Goal: Task Accomplishment & Management: Complete application form

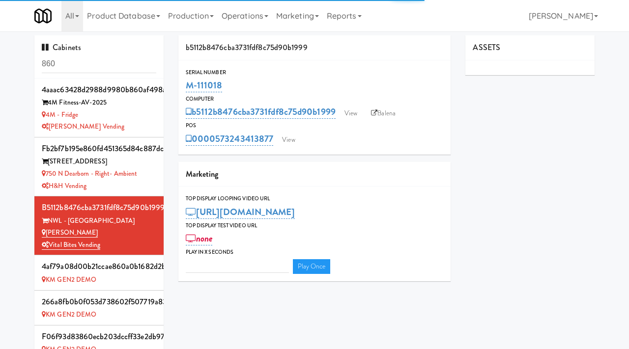
type input "3"
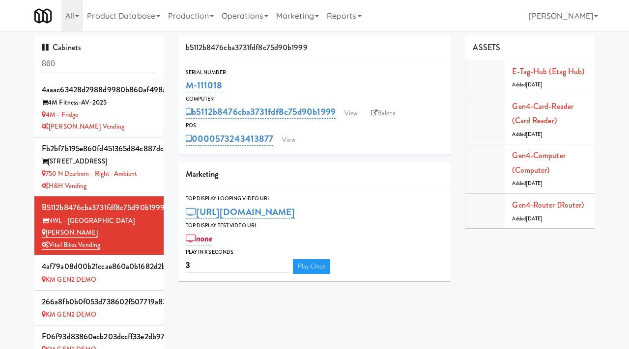
click at [121, 62] on input "860" at bounding box center [99, 64] width 114 height 18
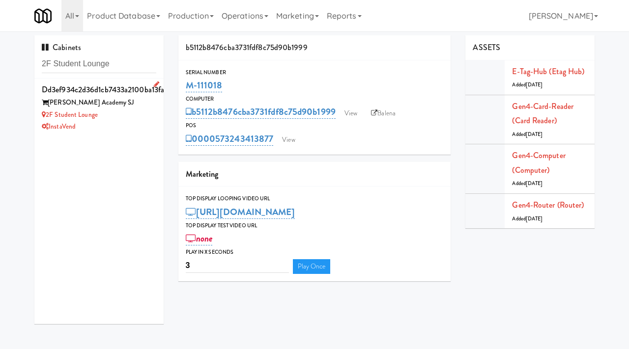
type input "2F Student Lounge"
click at [133, 120] on div "2F Student Lounge" at bounding box center [99, 115] width 114 height 12
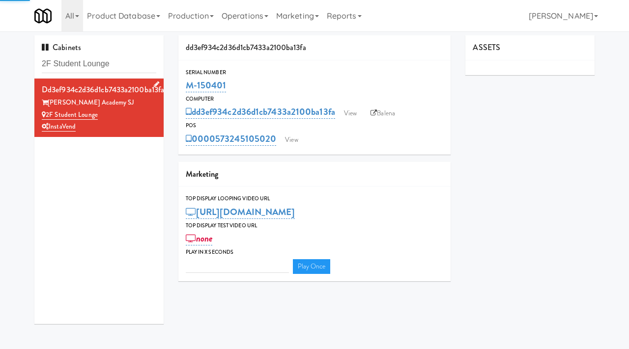
type input "3"
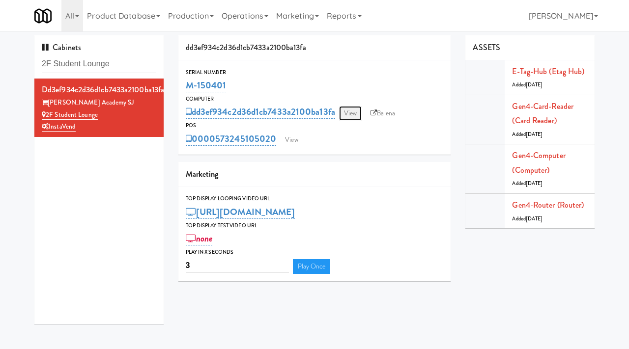
click at [346, 113] on link "View" at bounding box center [350, 113] width 23 height 15
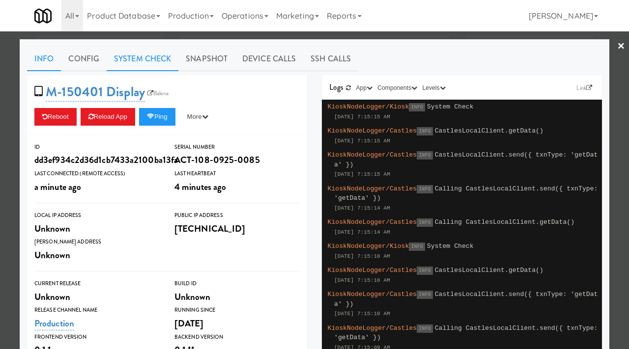
click at [151, 63] on link "System Check" at bounding box center [143, 59] width 72 height 25
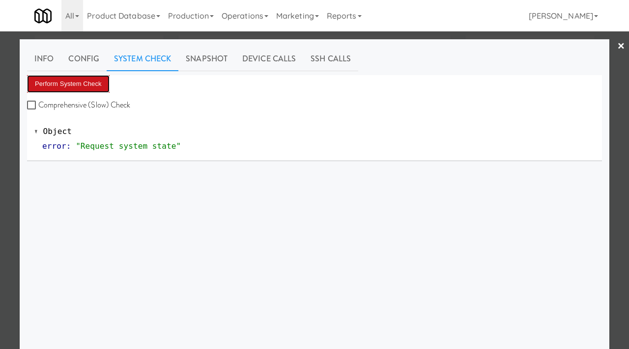
click at [81, 80] on button "Perform System Check" at bounding box center [68, 84] width 83 height 18
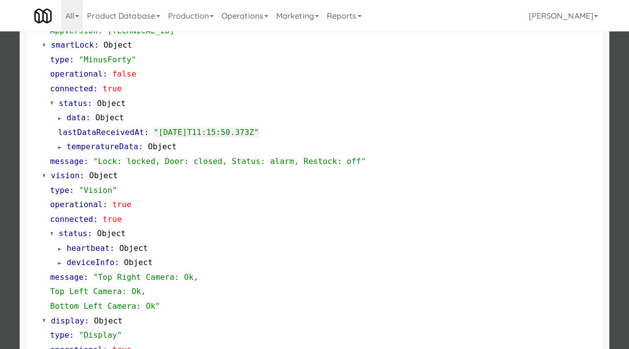
scroll to position [302, 0]
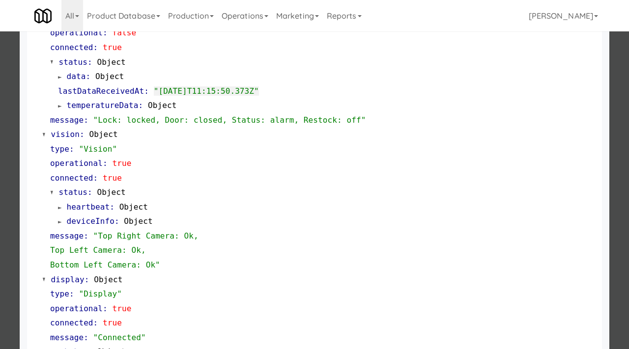
click at [0, 233] on div at bounding box center [314, 174] width 629 height 349
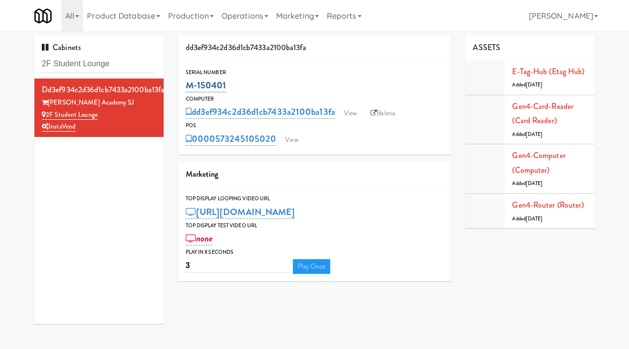
drag, startPoint x: 234, startPoint y: 86, endPoint x: 188, endPoint y: 88, distance: 45.7
click at [188, 88] on div "M-150401" at bounding box center [315, 85] width 258 height 17
copy link "M-150401"
click at [351, 108] on link "View" at bounding box center [350, 113] width 23 height 15
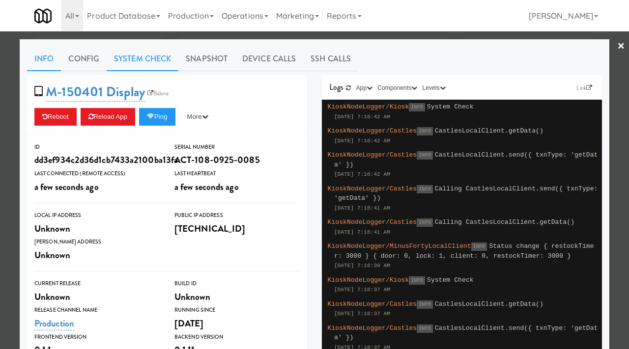
click at [133, 58] on link "System Check" at bounding box center [143, 59] width 72 height 25
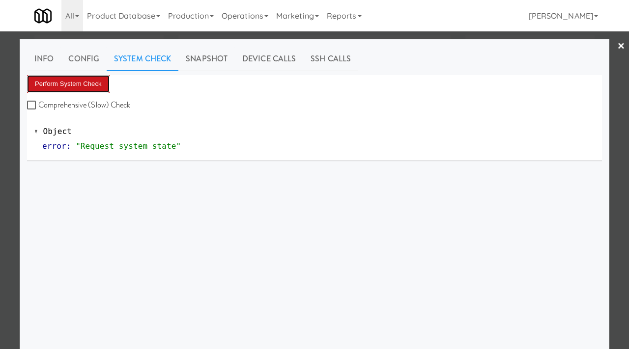
click at [58, 83] on button "Perform System Check" at bounding box center [68, 84] width 83 height 18
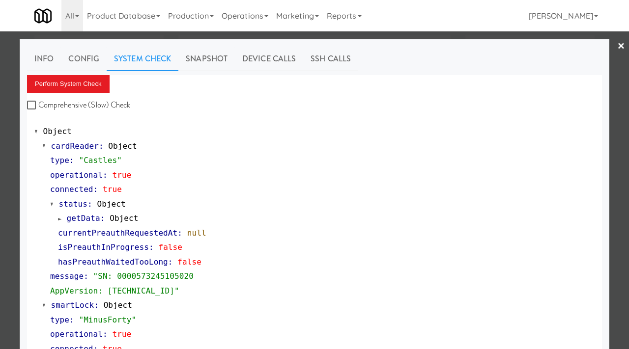
click at [6, 189] on div at bounding box center [314, 174] width 629 height 349
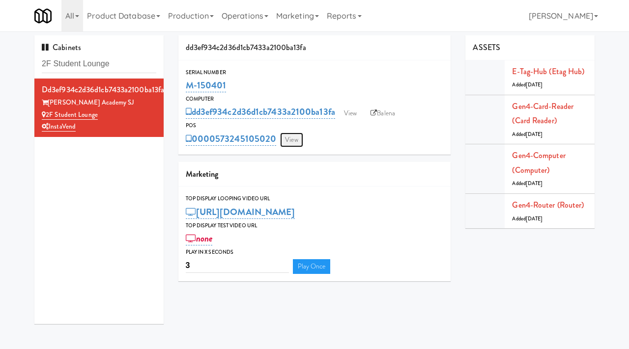
click at [286, 139] on link "View" at bounding box center [291, 140] width 23 height 15
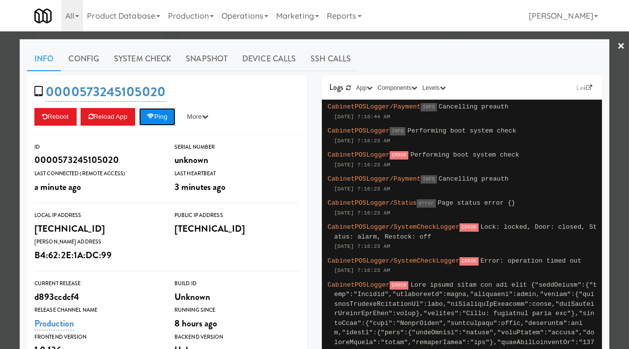
click at [163, 116] on button "Ping" at bounding box center [157, 117] width 36 height 18
click at [166, 121] on button "Ping" at bounding box center [157, 117] width 36 height 18
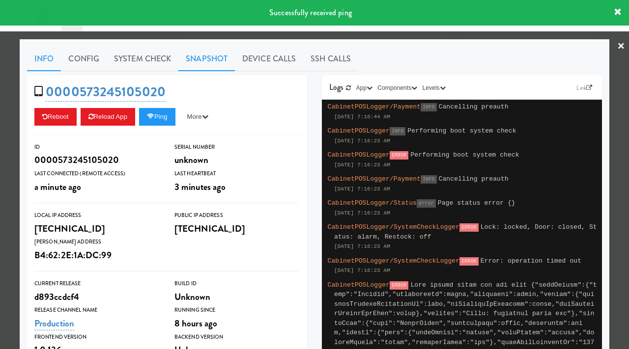
click at [209, 61] on link "Snapshot" at bounding box center [206, 59] width 56 height 25
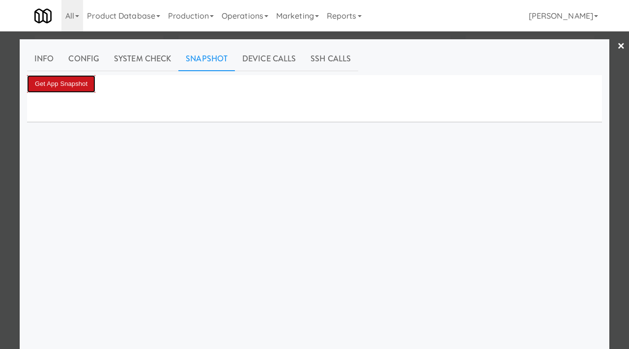
click at [85, 82] on button "Get App Snapshot" at bounding box center [61, 84] width 68 height 18
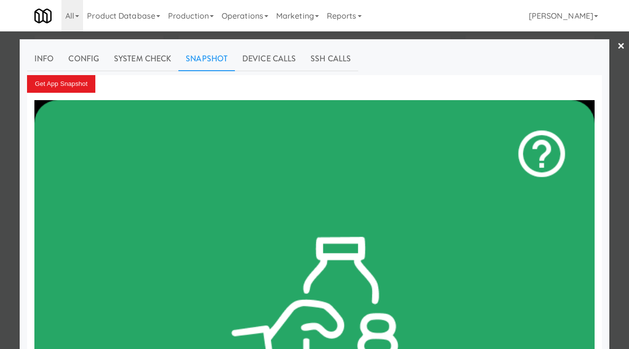
click at [0, 127] on div at bounding box center [314, 174] width 629 height 349
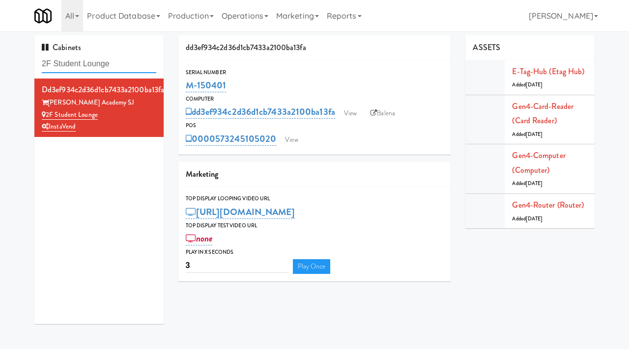
click at [127, 63] on input "2F Student Lounge" at bounding box center [99, 64] width 114 height 18
paste input "Union24 - Cooler - Right"
type input "Union24 - Cooler - Right"
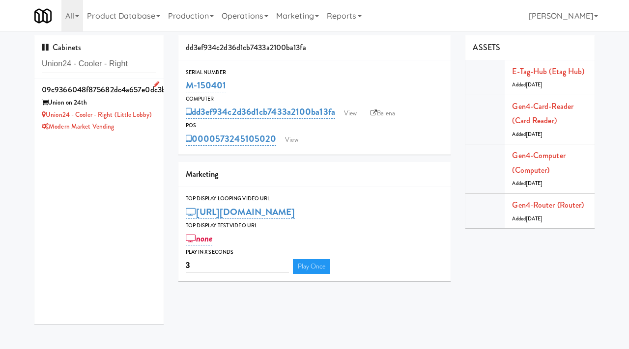
click at [144, 127] on div "Modern Market Vending" at bounding box center [99, 127] width 114 height 12
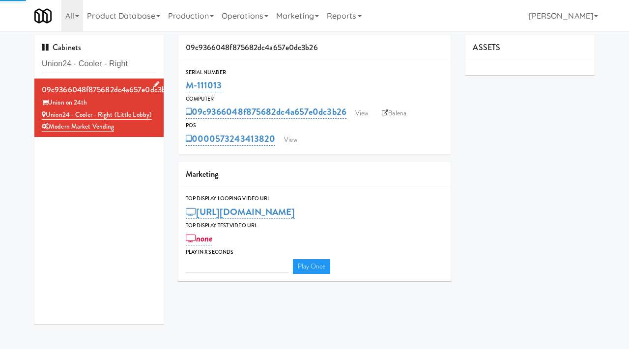
type input "3"
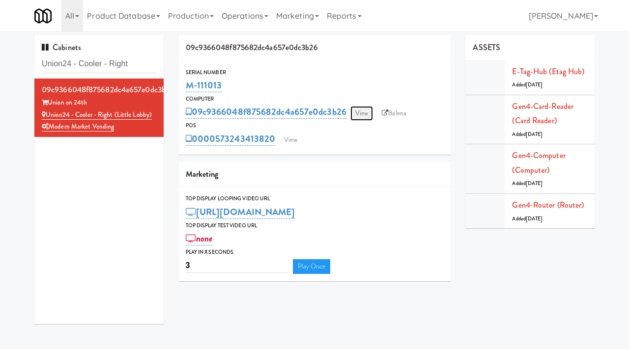
click at [361, 108] on link "View" at bounding box center [361, 113] width 23 height 15
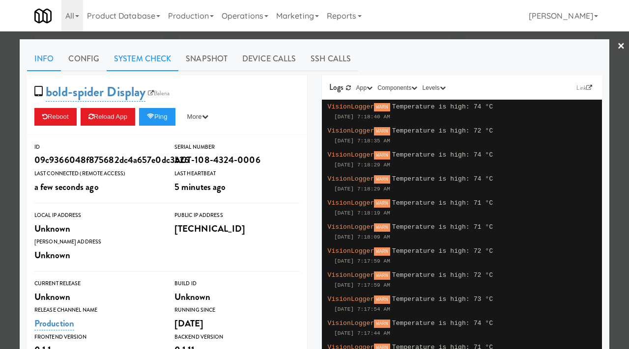
click at [161, 59] on link "System Check" at bounding box center [143, 59] width 72 height 25
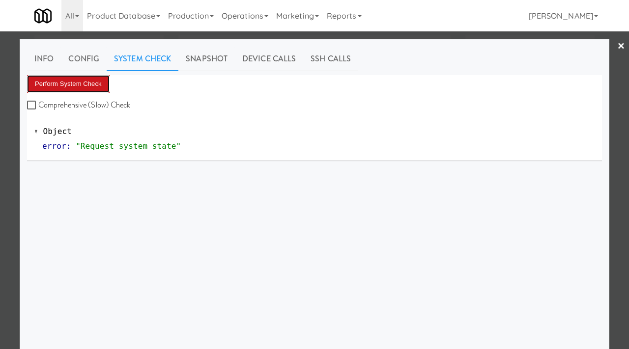
click at [75, 78] on button "Perform System Check" at bounding box center [68, 84] width 83 height 18
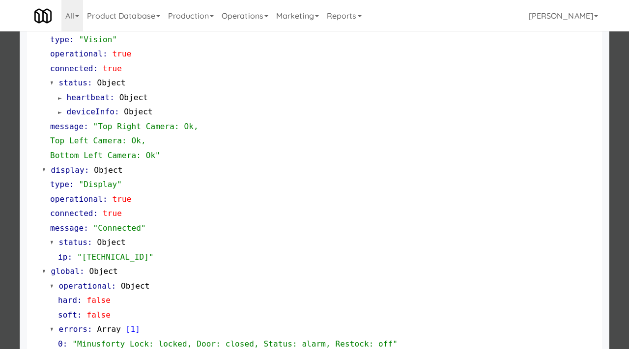
scroll to position [413, 0]
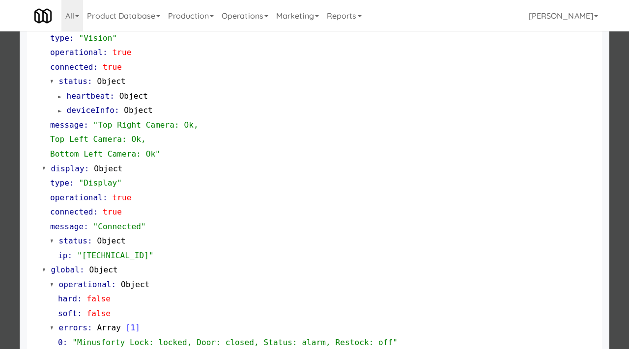
click at [1, 232] on div at bounding box center [314, 174] width 629 height 349
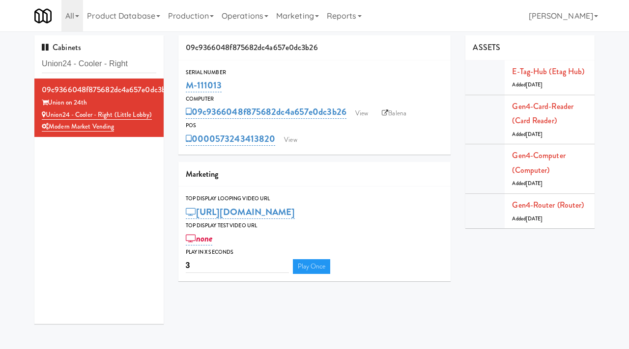
drag, startPoint x: 230, startPoint y: 85, endPoint x: 185, endPoint y: 90, distance: 45.4
click at [185, 90] on div "Serial Number M-111013" at bounding box center [314, 81] width 273 height 27
copy link "M-111013"
click at [362, 108] on link "View" at bounding box center [361, 113] width 23 height 15
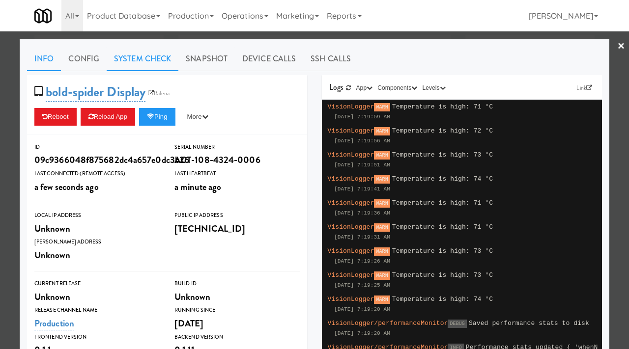
click at [150, 65] on link "System Check" at bounding box center [143, 59] width 72 height 25
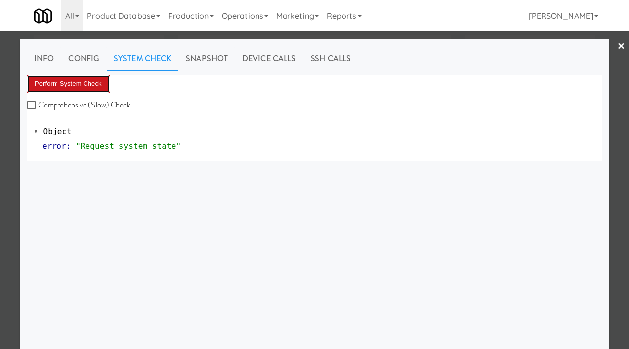
click at [88, 85] on button "Perform System Check" at bounding box center [68, 84] width 83 height 18
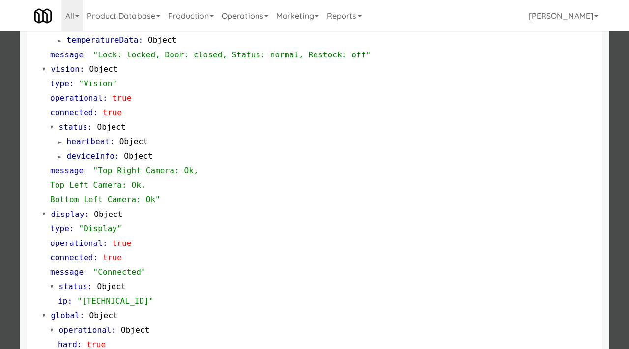
scroll to position [428, 0]
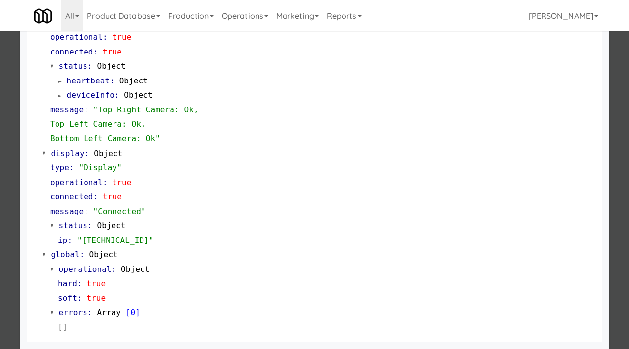
click at [2, 110] on div at bounding box center [314, 174] width 629 height 349
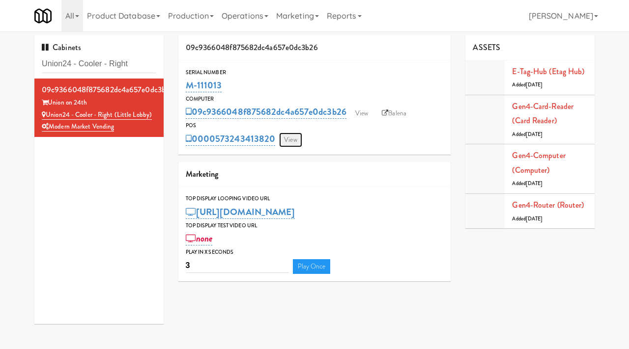
click at [289, 140] on link "View" at bounding box center [290, 140] width 23 height 15
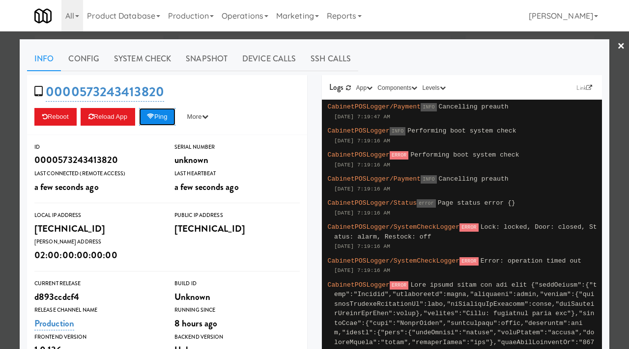
click at [165, 117] on button "Ping" at bounding box center [157, 117] width 36 height 18
click at [166, 117] on button "Ping" at bounding box center [157, 117] width 36 height 18
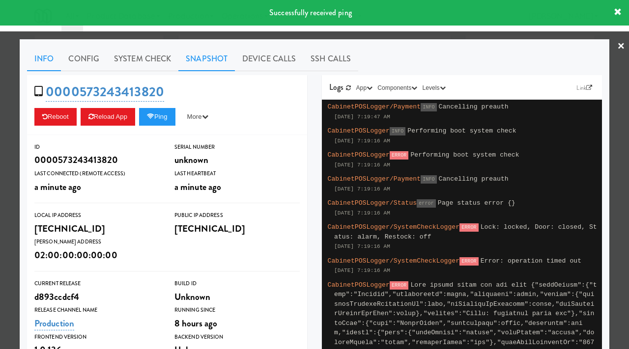
click at [206, 56] on link "Snapshot" at bounding box center [206, 59] width 56 height 25
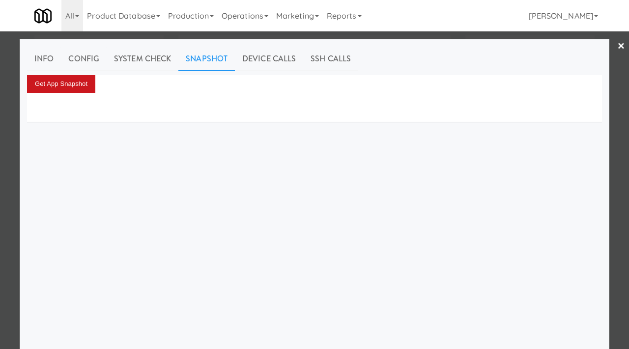
click at [86, 84] on button "Get App Snapshot" at bounding box center [61, 84] width 68 height 18
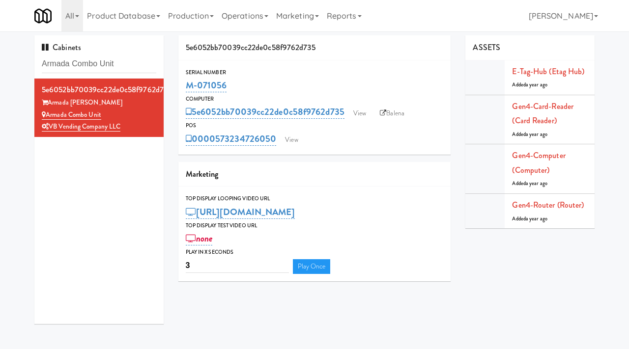
drag, startPoint x: 232, startPoint y: 89, endPoint x: 176, endPoint y: 91, distance: 56.0
click at [176, 91] on div "5e6052bb70039cc22de0c58f9762d735 Serial Number M-071056 Computer 5e6052bb70039c…" at bounding box center [314, 161] width 287 height 253
click at [288, 138] on link "View" at bounding box center [291, 140] width 23 height 15
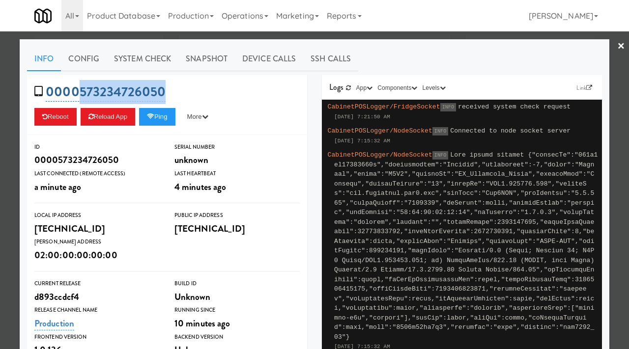
drag, startPoint x: 179, startPoint y: 91, endPoint x: 75, endPoint y: 89, distance: 104.1
click at [75, 89] on div "0000573234726050 Reboot Reload App Ping More Ping Server Restart Server Force R…" at bounding box center [167, 105] width 280 height 60
copy link "573234726050"
click at [157, 53] on link "System Check" at bounding box center [143, 59] width 72 height 25
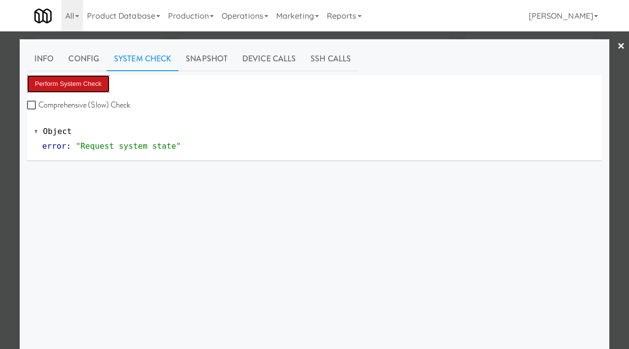
click at [74, 88] on button "Perform System Check" at bounding box center [68, 84] width 83 height 18
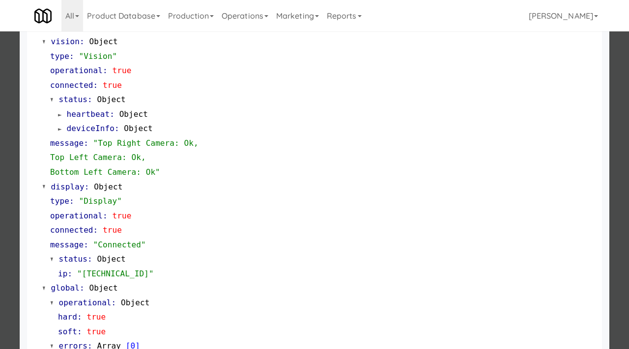
scroll to position [397, 0]
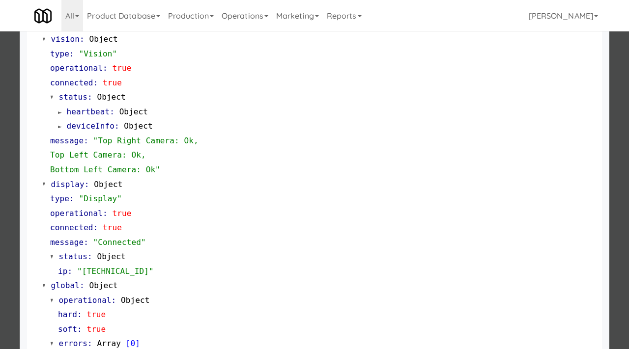
click at [15, 127] on div at bounding box center [314, 174] width 629 height 349
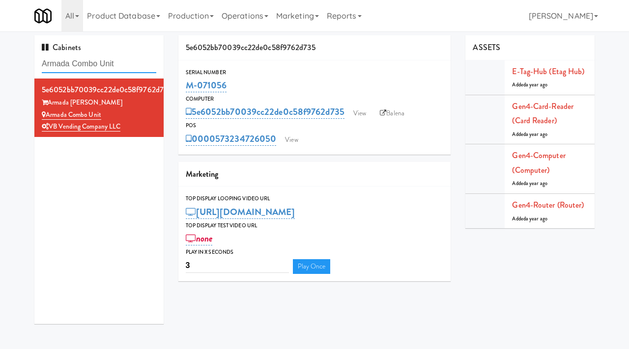
drag, startPoint x: 128, startPoint y: 62, endPoint x: 36, endPoint y: 62, distance: 91.9
click at [36, 62] on div "Cabinets Armada Combo Unit" at bounding box center [98, 56] width 129 height 43
paste input "IFS Training - Cooler"
type input "IFS Training - Cooler"
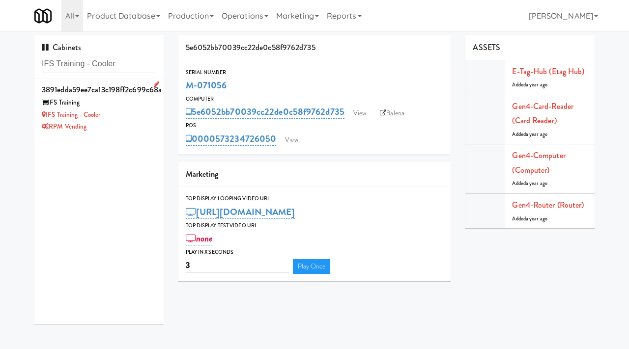
click at [122, 122] on div "RPM Vending" at bounding box center [99, 127] width 114 height 12
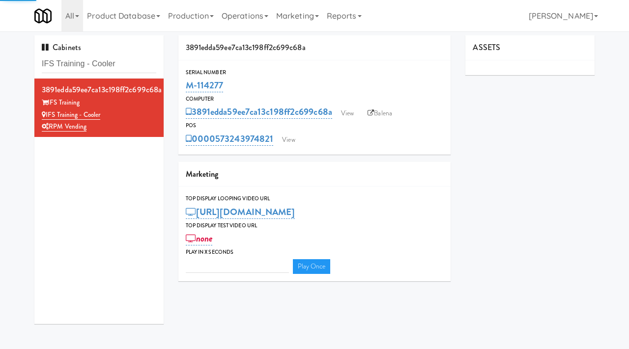
type input "3"
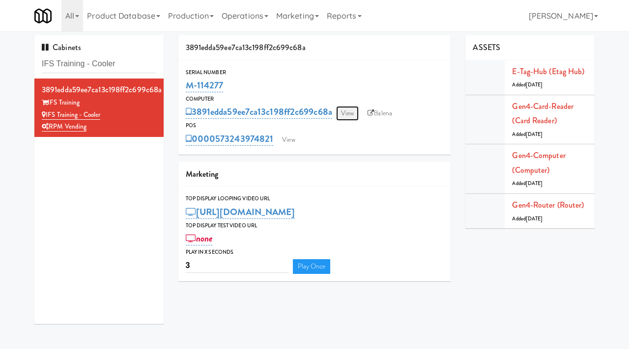
click at [351, 114] on link "View" at bounding box center [347, 113] width 23 height 15
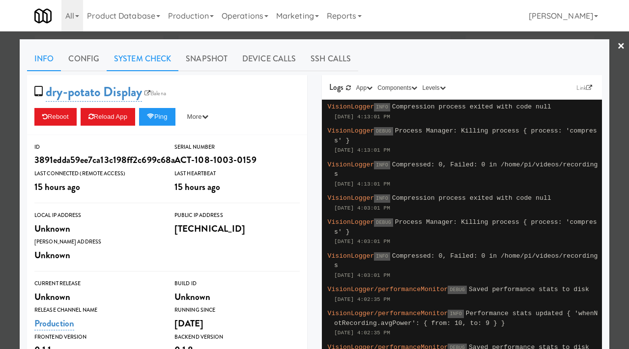
click at [165, 53] on link "System Check" at bounding box center [143, 59] width 72 height 25
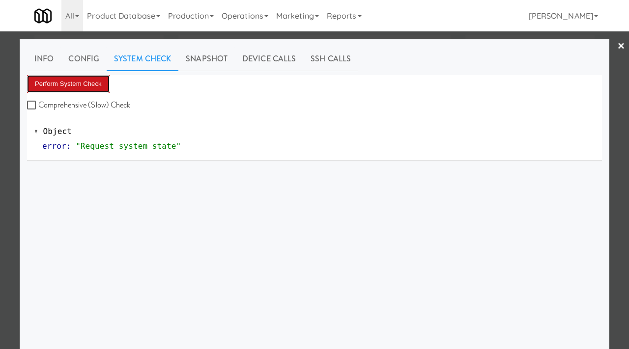
click at [80, 85] on button "Perform System Check" at bounding box center [68, 84] width 83 height 18
click at [1, 124] on div at bounding box center [314, 174] width 629 height 349
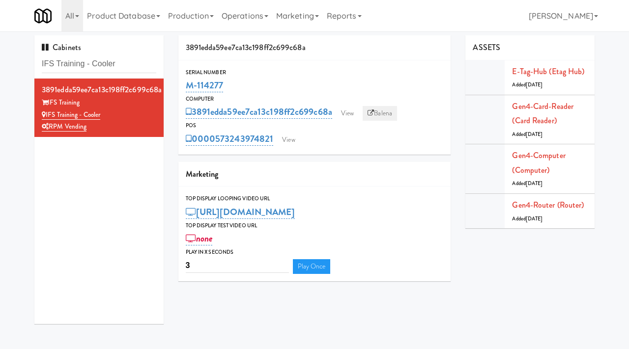
click at [387, 114] on link "Balena" at bounding box center [380, 113] width 34 height 15
click at [385, 112] on link "Balena" at bounding box center [380, 113] width 34 height 15
click at [380, 110] on link "Balena" at bounding box center [380, 113] width 34 height 15
click at [352, 115] on link "View" at bounding box center [347, 113] width 23 height 15
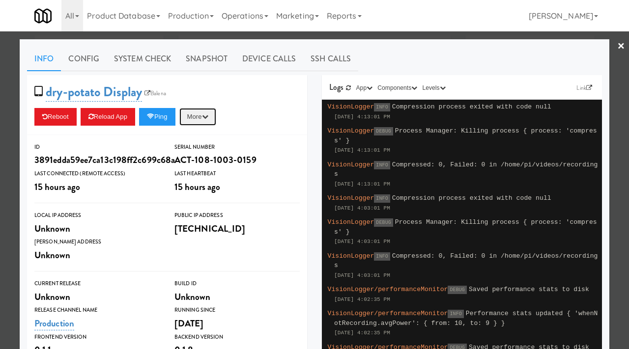
click at [208, 116] on icon "button" at bounding box center [205, 116] width 6 height 6
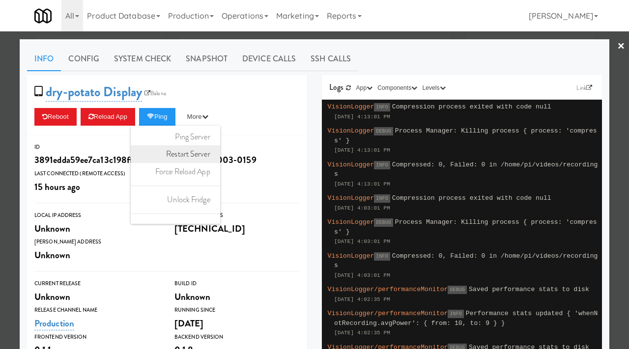
click at [204, 152] on link "Restart Server" at bounding box center [175, 154] width 89 height 18
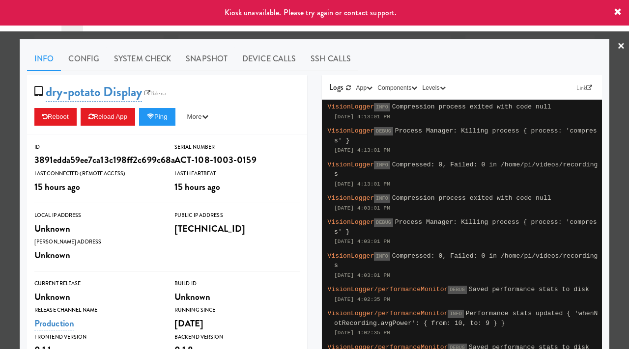
click at [0, 161] on div at bounding box center [314, 174] width 629 height 349
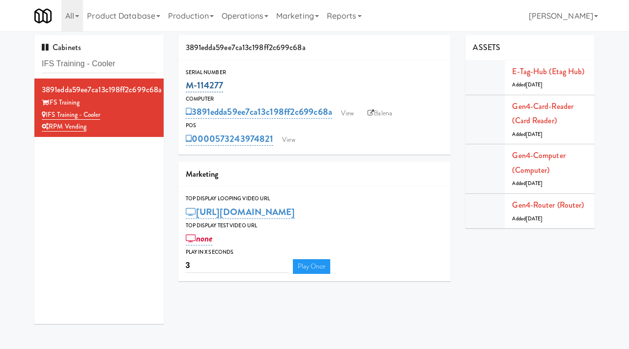
drag, startPoint x: 232, startPoint y: 89, endPoint x: 185, endPoint y: 86, distance: 47.3
click at [186, 86] on div "M-114277" at bounding box center [315, 85] width 258 height 17
copy link "M-114277"
click at [375, 111] on link "Balena" at bounding box center [380, 113] width 34 height 15
click at [353, 112] on link "View" at bounding box center [347, 113] width 23 height 15
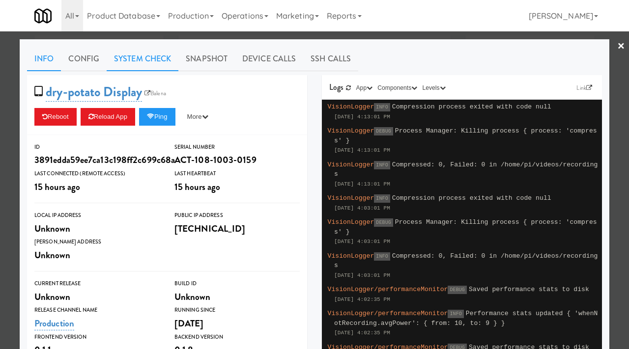
click at [148, 60] on link "System Check" at bounding box center [143, 59] width 72 height 25
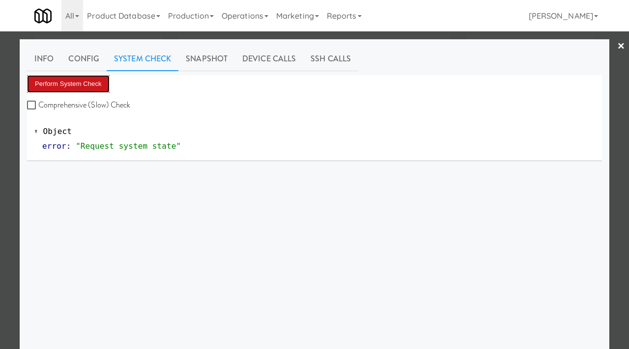
click at [94, 80] on button "Perform System Check" at bounding box center [68, 84] width 83 height 18
click at [0, 169] on div at bounding box center [314, 174] width 629 height 349
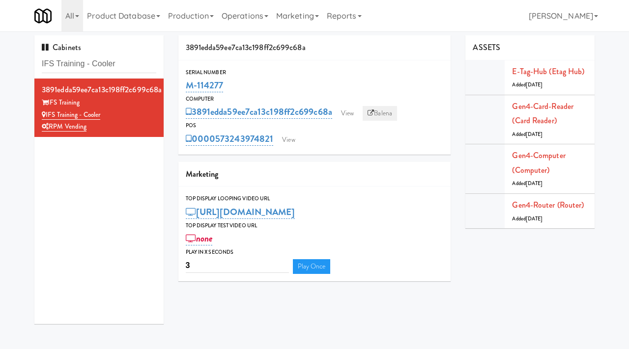
click at [387, 112] on link "Balena" at bounding box center [380, 113] width 34 height 15
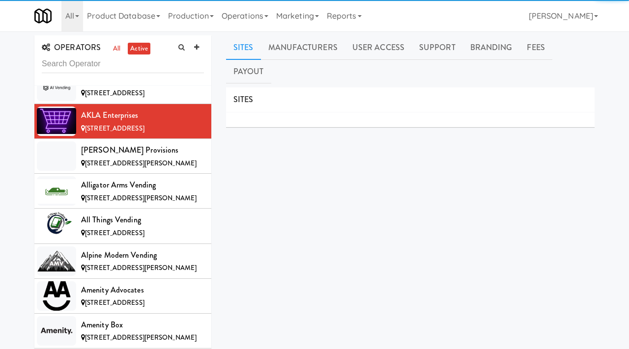
scroll to position [416, 0]
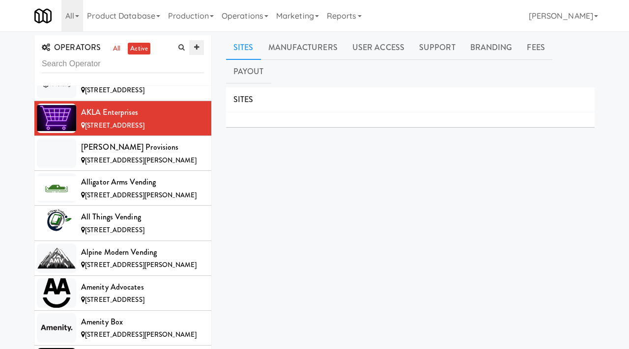
click at [196, 46] on icon at bounding box center [196, 47] width 5 height 6
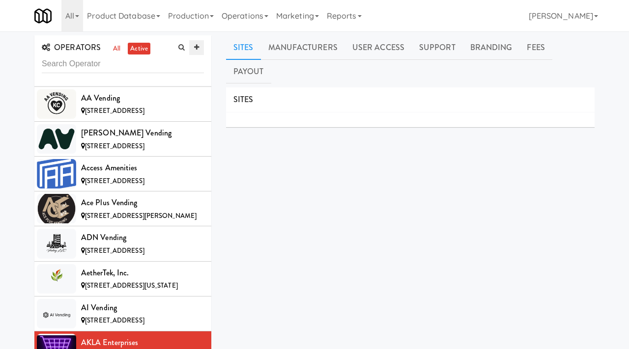
scroll to position [612, 0]
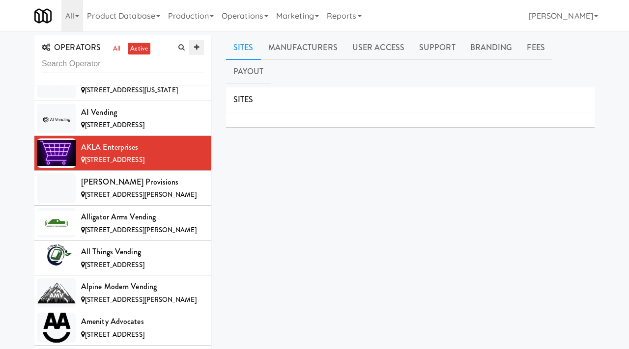
click at [196, 51] on link at bounding box center [196, 47] width 15 height 15
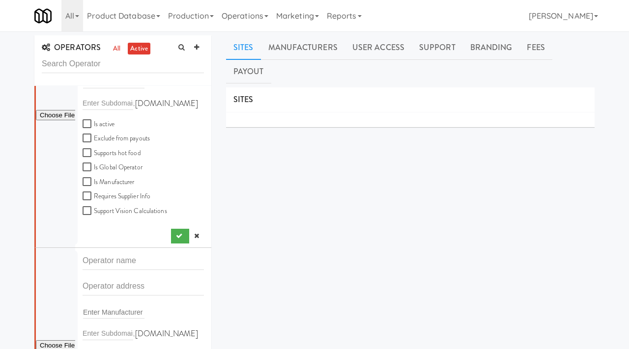
scroll to position [0, 0]
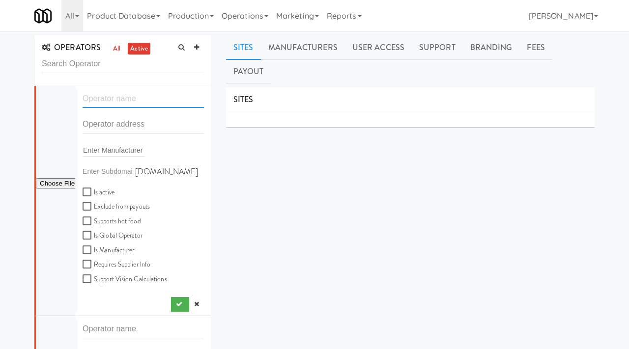
click at [107, 102] on input "text" at bounding box center [143, 99] width 121 height 18
paste input "Jamous Vending"
type input "Jamous Vending"
click at [114, 131] on input "text" at bounding box center [143, 124] width 121 height 18
paste input "805 N La Salle Dr Unit 2708"
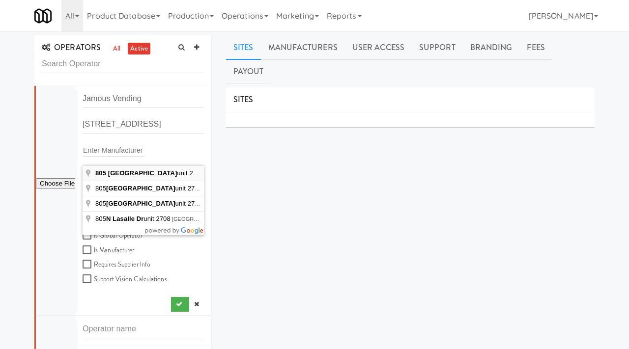
type input "805 N La Salle Dr unit 2708, Chicago, IL, USA"
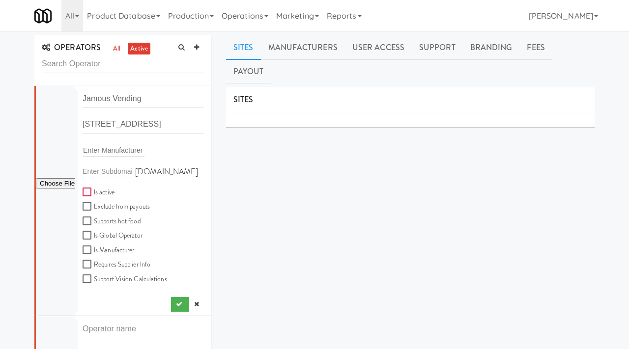
click at [89, 194] on input "Is active" at bounding box center [88, 193] width 11 height 8
checkbox input "true"
click at [54, 184] on input "file" at bounding box center [55, 184] width 39 height 12
type input "C:\fakepath\e2471f6a-1b45-4fb1-b4f1-65578cdf69b1-0-2logo___dark_icon__270_x_270…"
click at [50, 185] on input "file" at bounding box center [55, 184] width 39 height 12
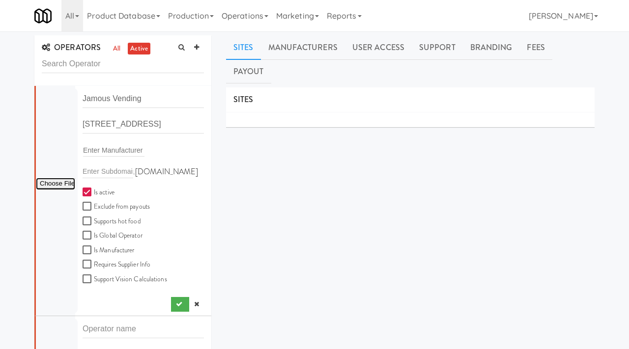
type input "C:\fakepath\e2471f6a-1b45-4fb1-b4f1-65578cdf69b1-0-2logo___dark_icon__270_x_270…"
click at [178, 306] on icon "submit" at bounding box center [179, 304] width 6 height 6
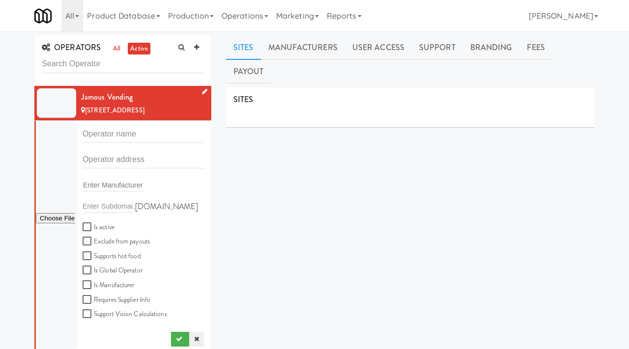
click at [200, 338] on link at bounding box center [196, 339] width 15 height 15
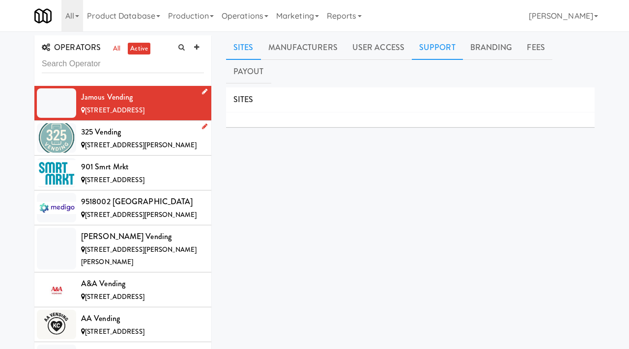
click at [432, 40] on link "Support" at bounding box center [437, 47] width 51 height 25
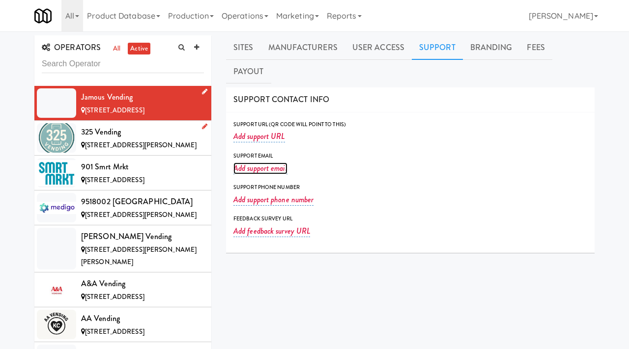
click at [259, 163] on link "Add support email" at bounding box center [260, 169] width 54 height 12
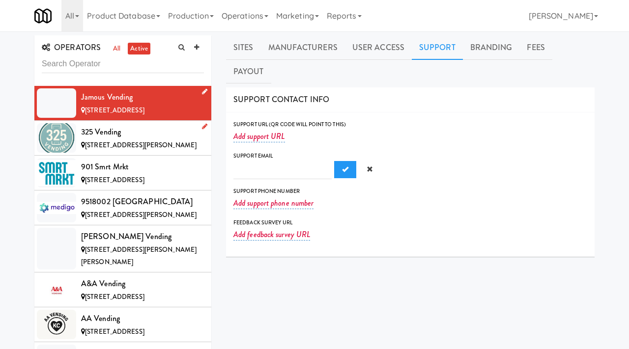
click at [279, 161] on input "text" at bounding box center [282, 170] width 98 height 18
type input "jamousvendingllc@gmail.com"
click at [342, 166] on span "Submit" at bounding box center [345, 169] width 6 height 6
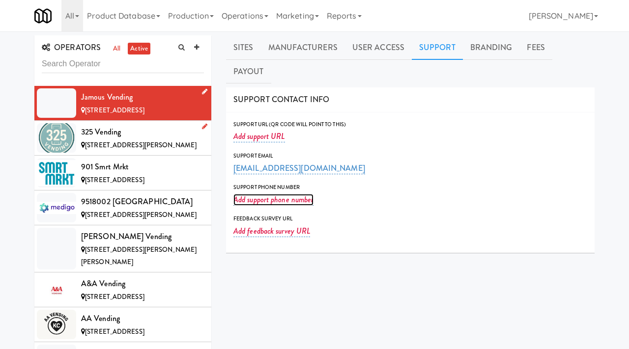
click at [263, 194] on link "Add support phone number" at bounding box center [273, 200] width 80 height 12
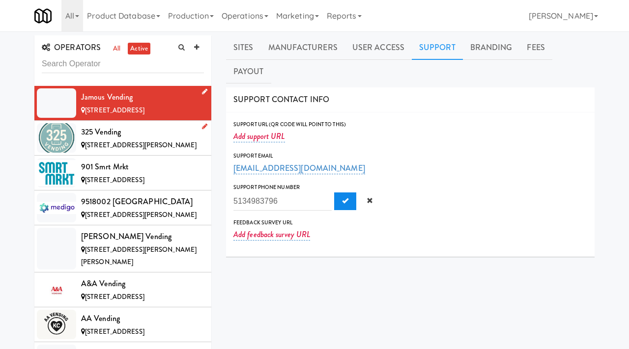
type input "5134983796"
click at [342, 197] on span "Submit" at bounding box center [345, 200] width 6 height 6
click at [202, 91] on icon at bounding box center [204, 91] width 5 height 6
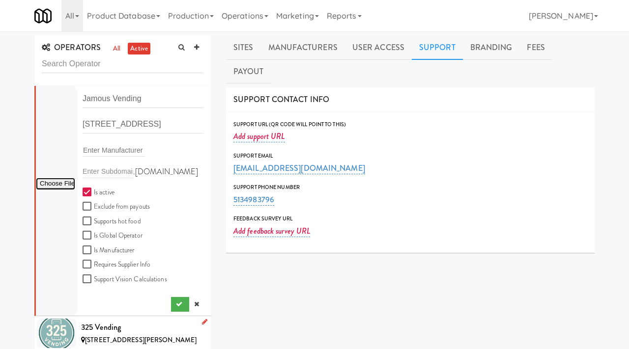
click at [56, 186] on input "file" at bounding box center [55, 184] width 39 height 12
type input "C:\fakepath\e2471f6a-1b45-4fb1-b4f1-65578cdf69b1-0-2logo___dark_icon__270_x_270…"
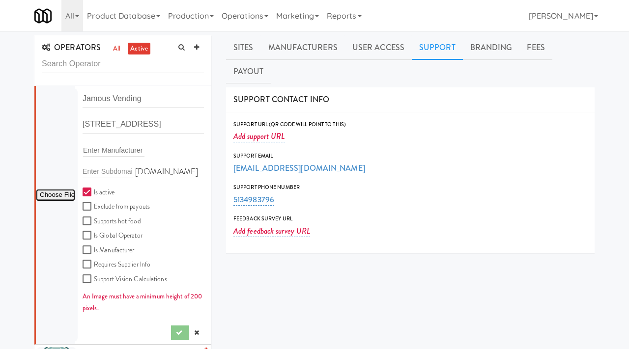
click at [65, 195] on input "file" at bounding box center [55, 195] width 39 height 12
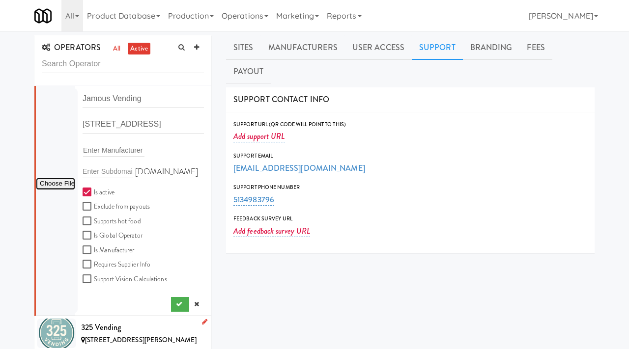
type input "C:\fakepath\e2471f6a-1b45-4fb1-b4f1-65578cdf69b1-0-2logo___dark_icon__270_x_270…"
click at [183, 306] on button "submit" at bounding box center [180, 304] width 18 height 15
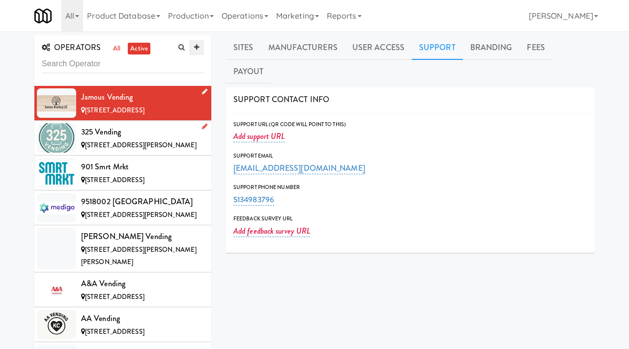
click at [199, 44] on link at bounding box center [196, 47] width 15 height 15
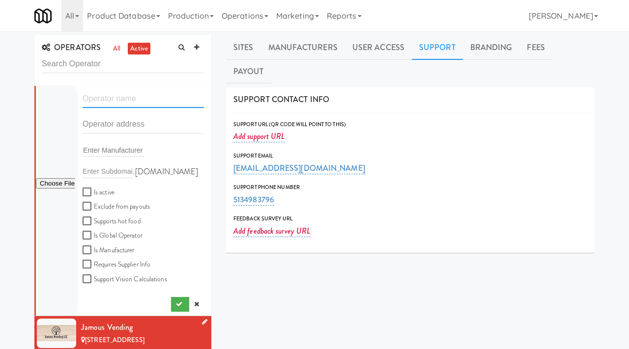
click at [122, 99] on input "text" at bounding box center [143, 99] width 121 height 18
paste input "Great Choice Vending"
type input "Great Choice Vending"
click at [103, 126] on input "text" at bounding box center [143, 124] width 121 height 18
paste input "8623 Quail Burg Ln"
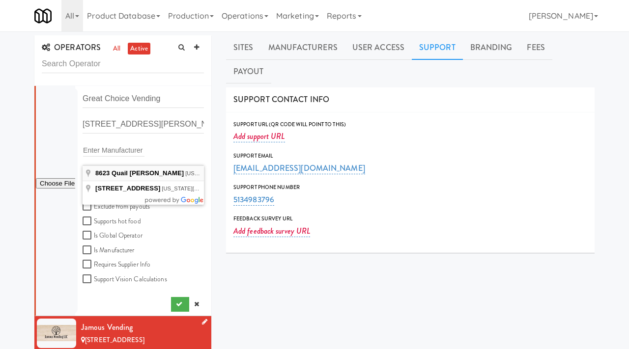
type input "8623 Quail Burg Ln, Missouri City, TX, USA"
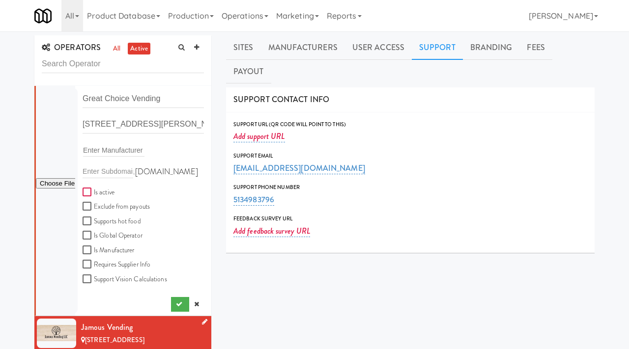
click at [87, 194] on input "Is active" at bounding box center [88, 193] width 11 height 8
checkbox input "true"
click at [52, 184] on input "file" at bounding box center [55, 184] width 39 height 12
type input "C:\fakepath\6335c98b-7ff0-4d74-ae44-0b95a358bb88-0-2logo___dark_icon__270_x_270…"
click at [181, 302] on icon "submit" at bounding box center [179, 304] width 6 height 6
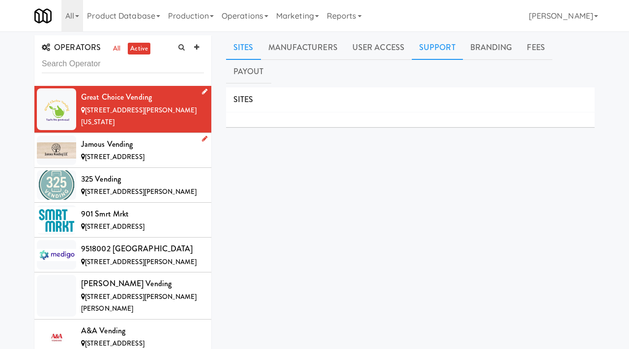
click at [435, 49] on link "Support" at bounding box center [437, 47] width 51 height 25
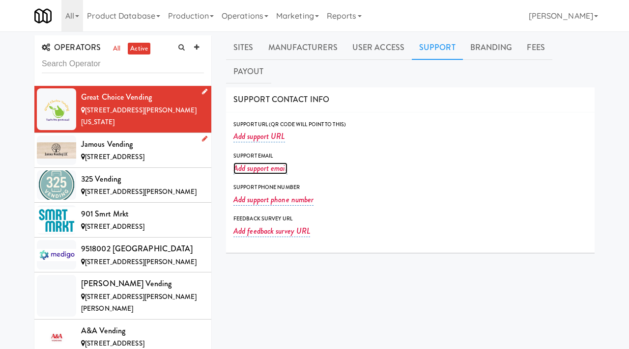
click at [260, 163] on link "Add support email" at bounding box center [260, 169] width 54 height 12
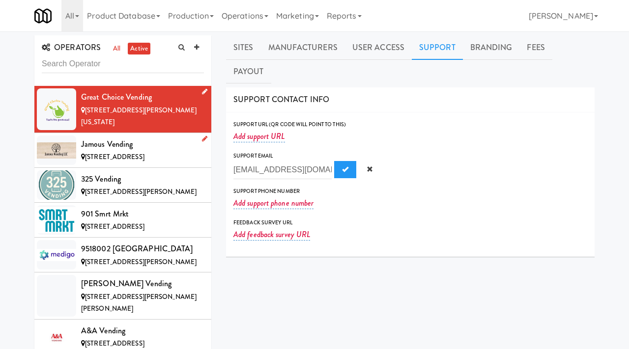
scroll to position [0, 25]
type input "info@greatchoicevwnding.com"
click at [342, 166] on span "Submit" at bounding box center [345, 169] width 6 height 6
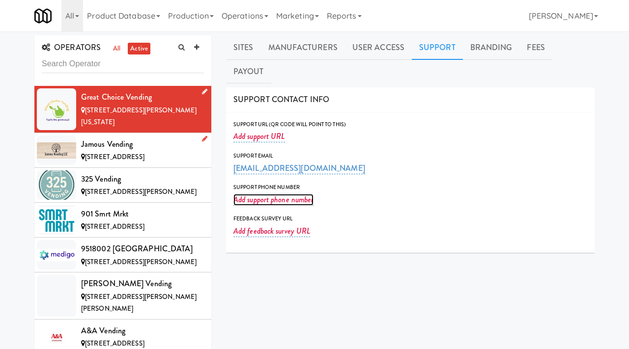
click at [275, 194] on link "Add support phone number" at bounding box center [273, 200] width 80 height 12
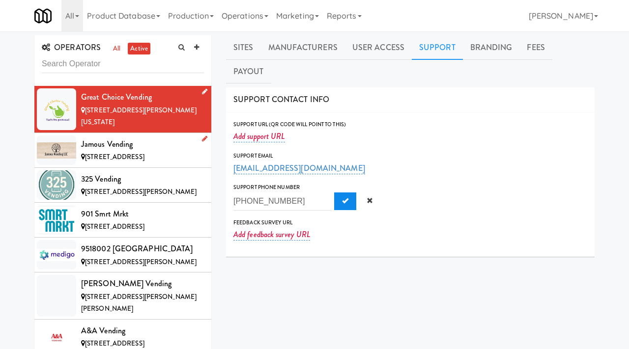
type input "281-886-8282"
click at [334, 193] on button "Submit" at bounding box center [345, 202] width 22 height 18
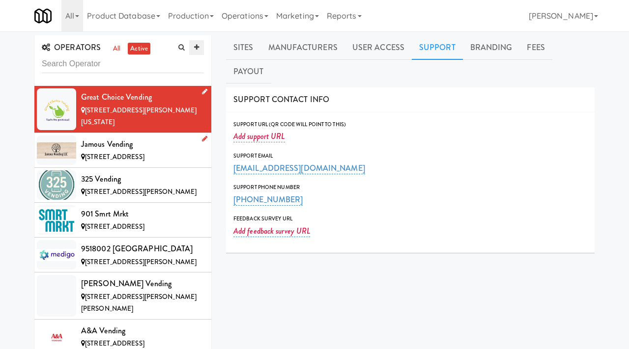
click at [197, 46] on icon at bounding box center [196, 47] width 5 height 6
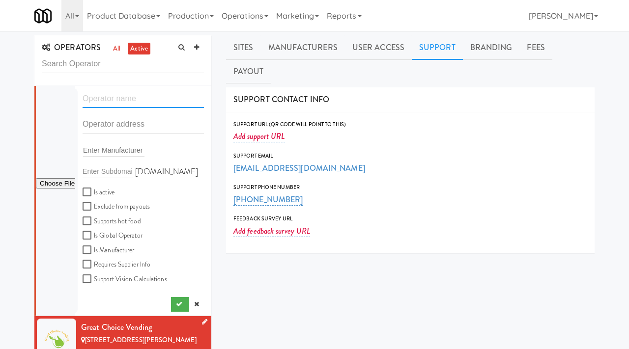
click at [114, 99] on input "text" at bounding box center [143, 99] width 121 height 18
paste input "Davidson Micro Marts"
type input "Davidson Micro Marts"
click at [110, 121] on input "text" at bounding box center [143, 124] width 121 height 18
paste input "12201 200TH AVENUE CT E"
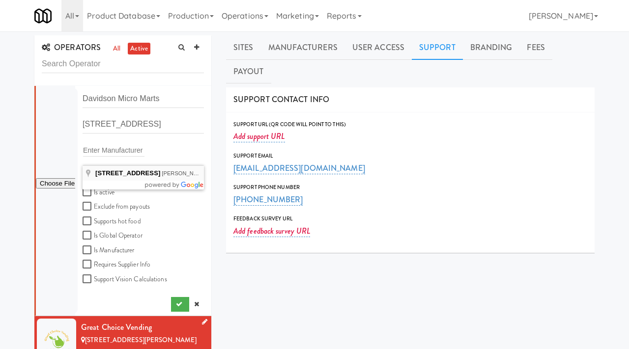
type input "12201 200th Avenue Court East, Bonney Lake, WA, USA"
click at [83, 195] on input "Is active" at bounding box center [88, 193] width 11 height 8
checkbox input "true"
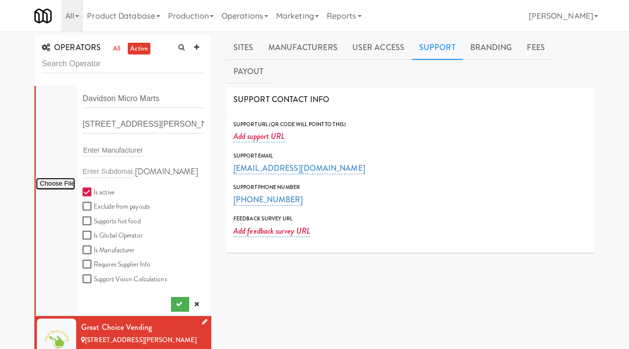
click at [53, 183] on input "file" at bounding box center [55, 184] width 39 height 12
type input "C:\fakepath\e72c2dab-30bc-4462-8893-f1e42a8f791d-0-2logo___dark_icon__270_x_270…"
click at [173, 306] on button "submit" at bounding box center [180, 304] width 18 height 15
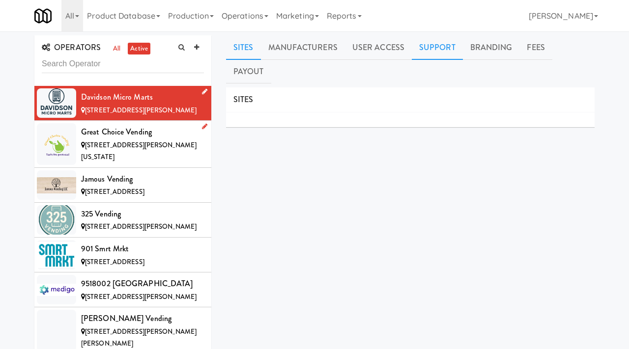
click at [429, 46] on link "Support" at bounding box center [437, 47] width 51 height 25
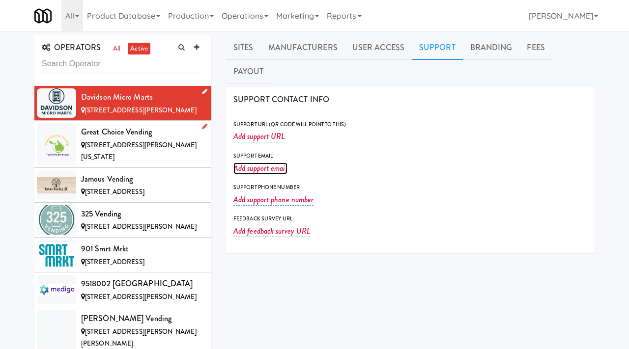
click at [270, 163] on link "Add support email" at bounding box center [260, 169] width 54 height 12
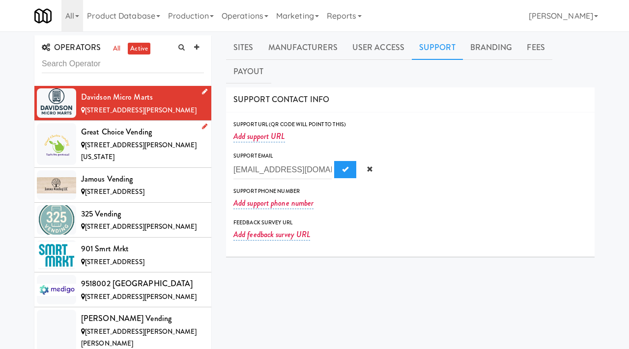
scroll to position [0, 15]
type input "loganpdavidson@gmail.com"
click at [334, 161] on button "Submit" at bounding box center [345, 170] width 22 height 18
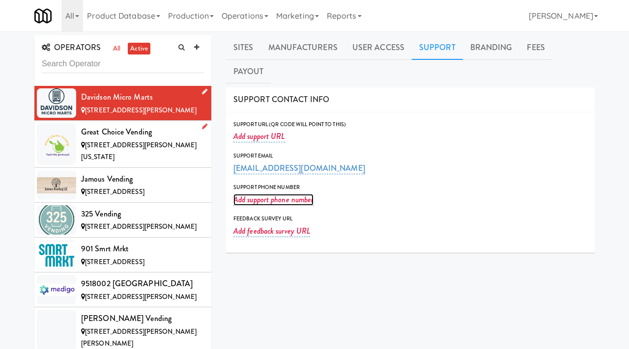
click at [251, 194] on link "Add support phone number" at bounding box center [273, 200] width 80 height 12
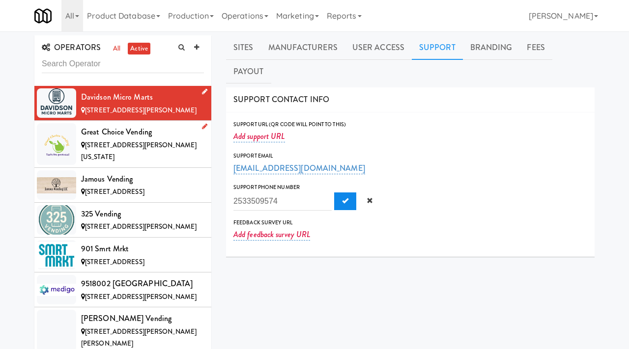
type input "2533509574"
click at [342, 197] on span "Submit" at bounding box center [345, 200] width 6 height 6
click at [198, 47] on icon at bounding box center [196, 47] width 5 height 6
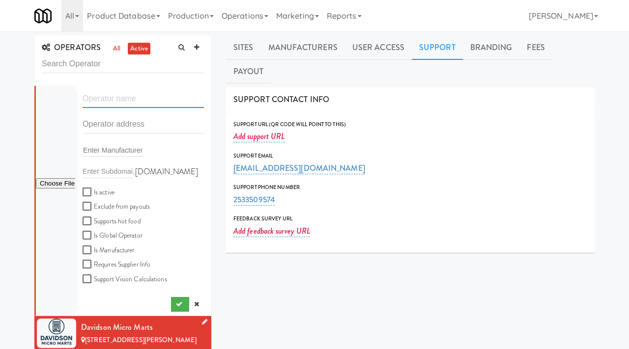
click at [119, 99] on input "text" at bounding box center [143, 99] width 121 height 18
paste input "Daniel Barajas Vending"
type input "Daniel Barajas Vending"
click at [97, 128] on input "text" at bounding box center [143, 124] width 121 height 18
paste input "405 Government Road"
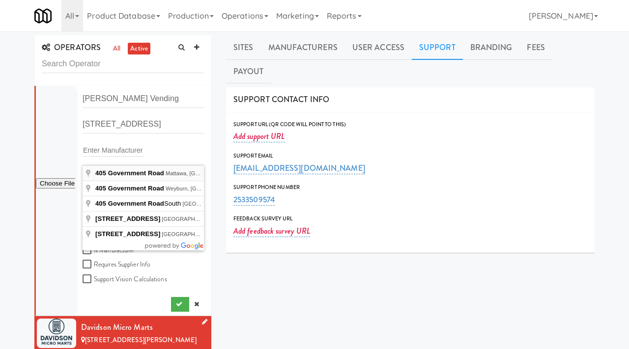
type input "405 Government Road, Mattawa, WA, USA"
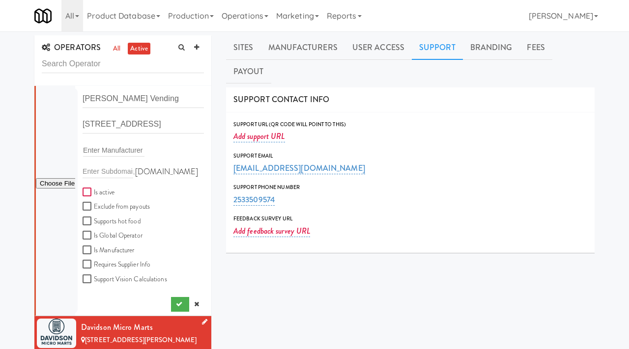
click at [88, 190] on input "Is active" at bounding box center [88, 193] width 11 height 8
checkbox input "true"
click at [182, 303] on button "submit" at bounding box center [180, 304] width 18 height 15
